Goal: Task Accomplishment & Management: Check status

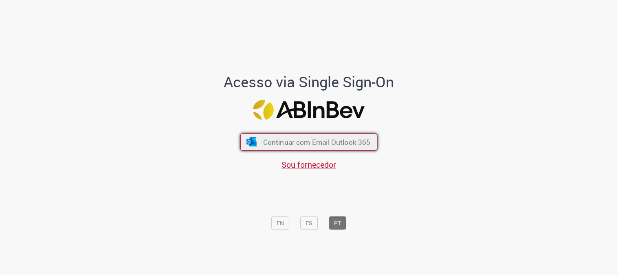
click at [307, 143] on span "Continuar com Email Outlook 365" at bounding box center [317, 141] width 108 height 9
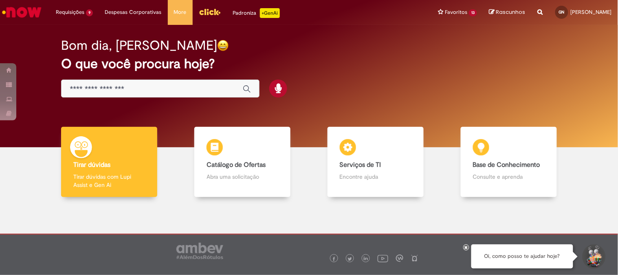
click at [466, 248] on icon at bounding box center [466, 247] width 3 height 4
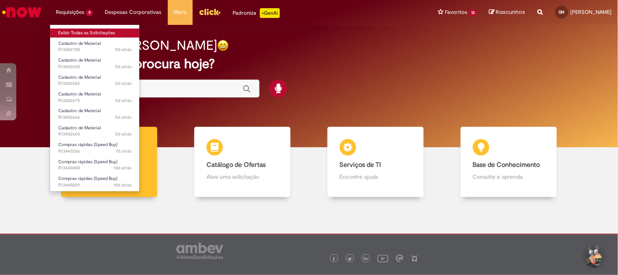
click at [84, 33] on link "Exibir Todas as Solicitações" at bounding box center [95, 33] width 90 height 9
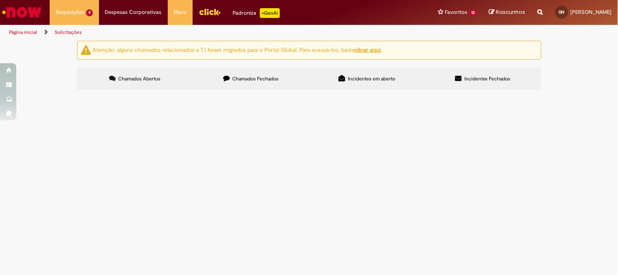
scroll to position [35, 0]
